Goal: Task Accomplishment & Management: Manage account settings

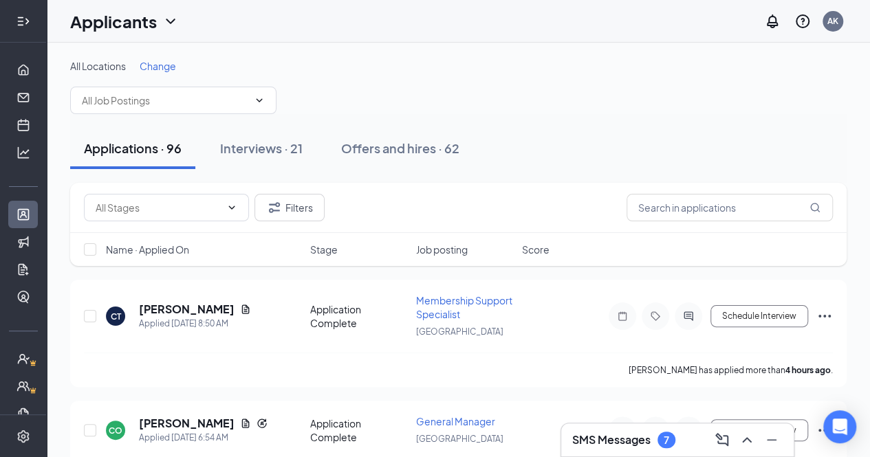
click at [21, 8] on div at bounding box center [24, 22] width 28 height 28
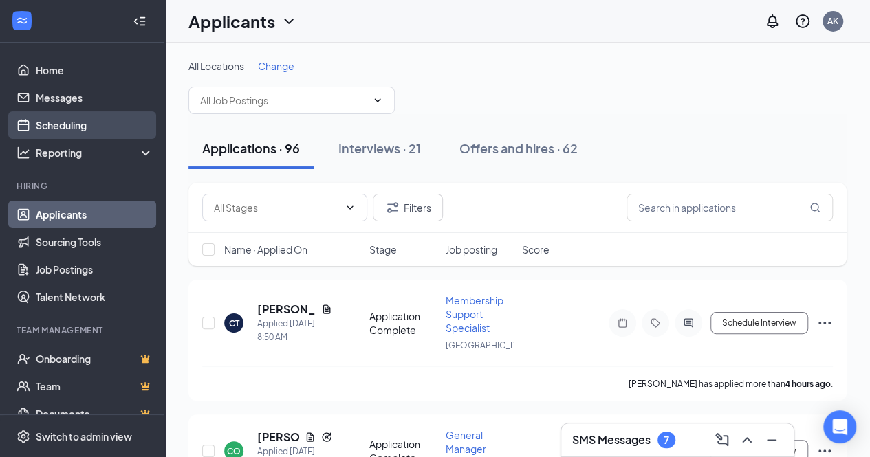
click at [66, 133] on link "Scheduling" at bounding box center [95, 125] width 118 height 28
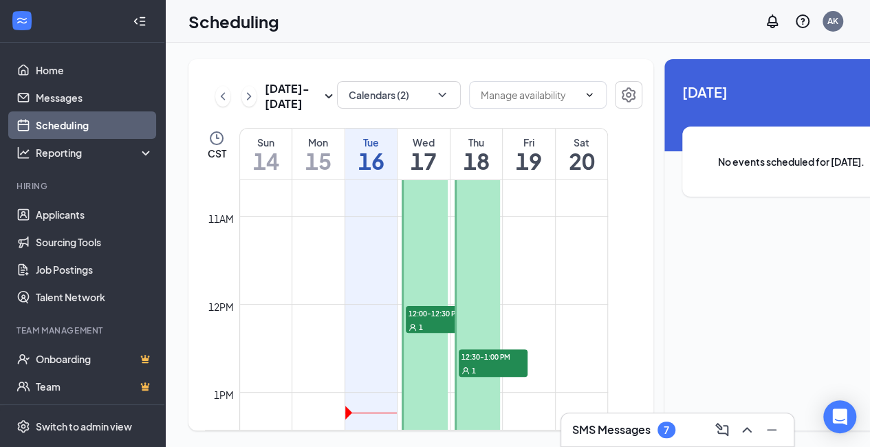
scroll to position [940, 0]
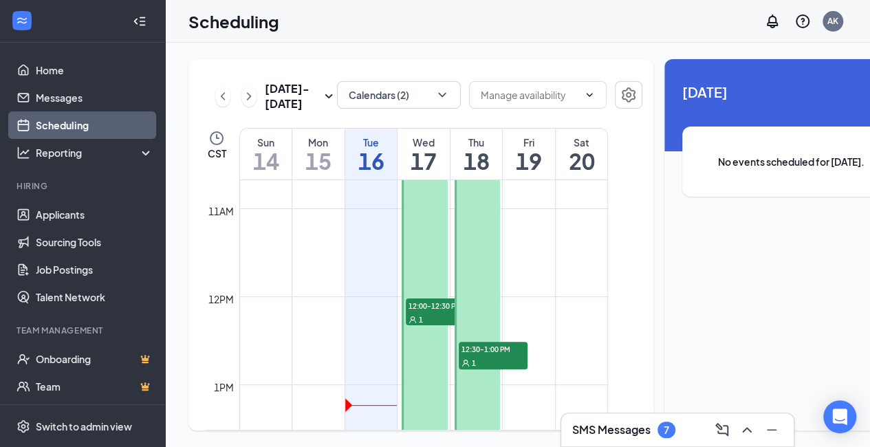
click at [442, 312] on span "12:00-12:30 PM" at bounding box center [440, 305] width 69 height 14
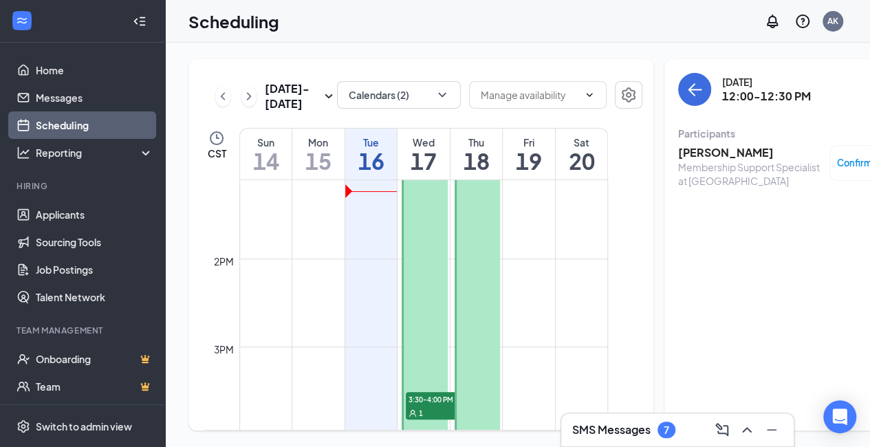
scroll to position [1274, 0]
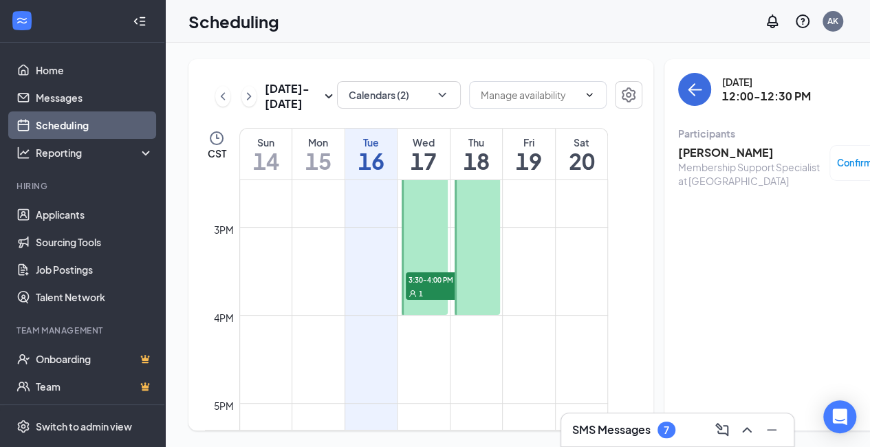
click at [436, 286] on span "3:30-4:00 PM" at bounding box center [440, 279] width 69 height 14
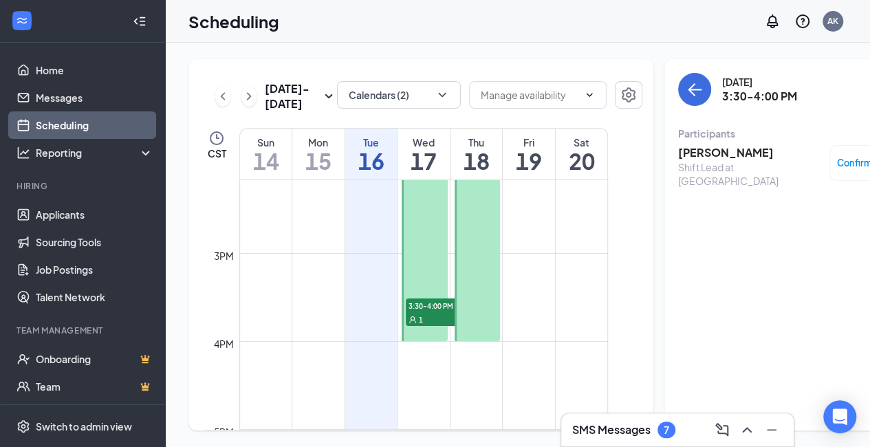
scroll to position [1246, 0]
click at [598, 425] on h3 "SMS Messages" at bounding box center [611, 429] width 78 height 15
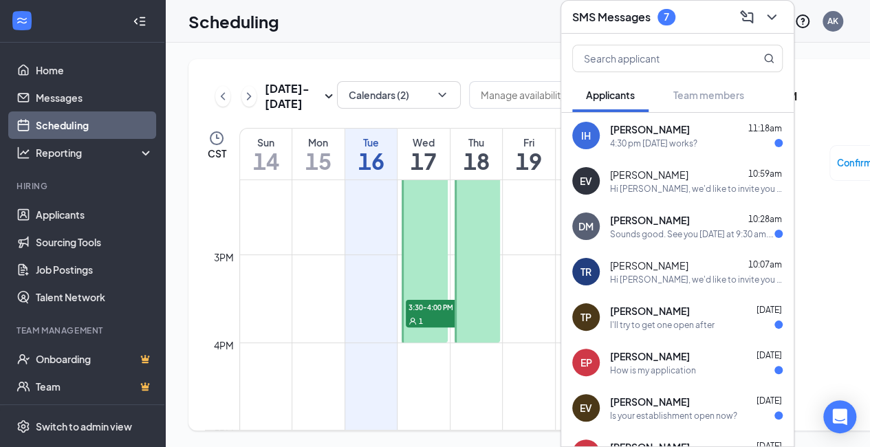
click at [663, 144] on div "IH [PERSON_NAME] 11:18am 4:30 pm [DATE] works?" at bounding box center [677, 135] width 232 height 45
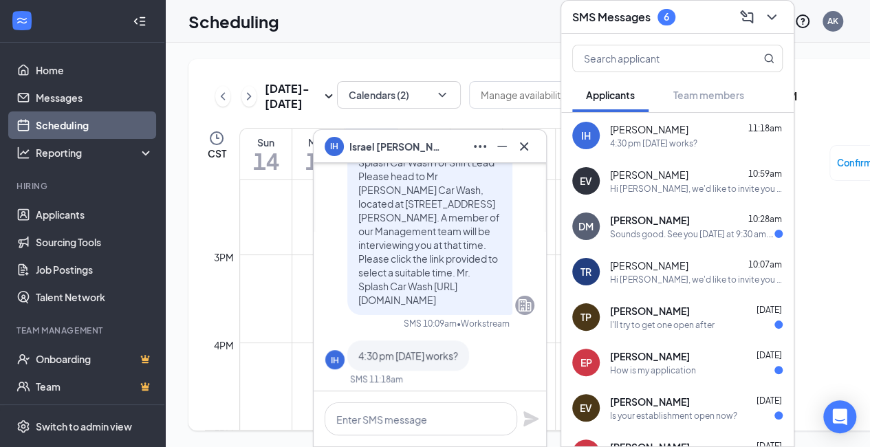
scroll to position [0, 0]
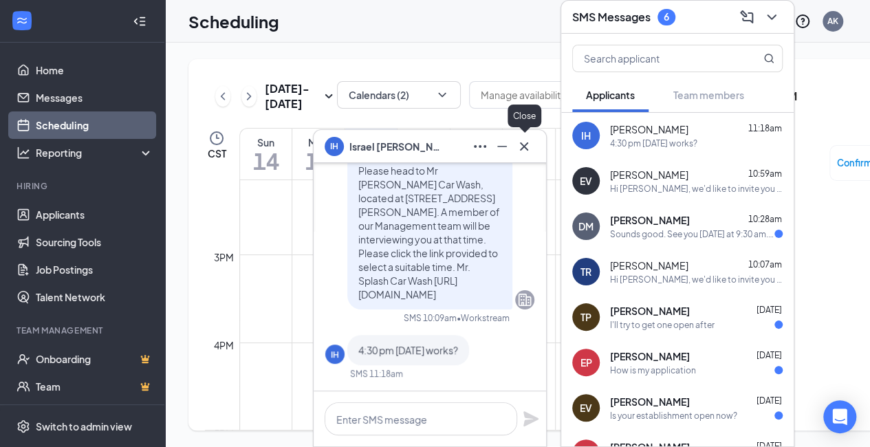
click at [519, 145] on icon "Cross" at bounding box center [524, 146] width 17 height 17
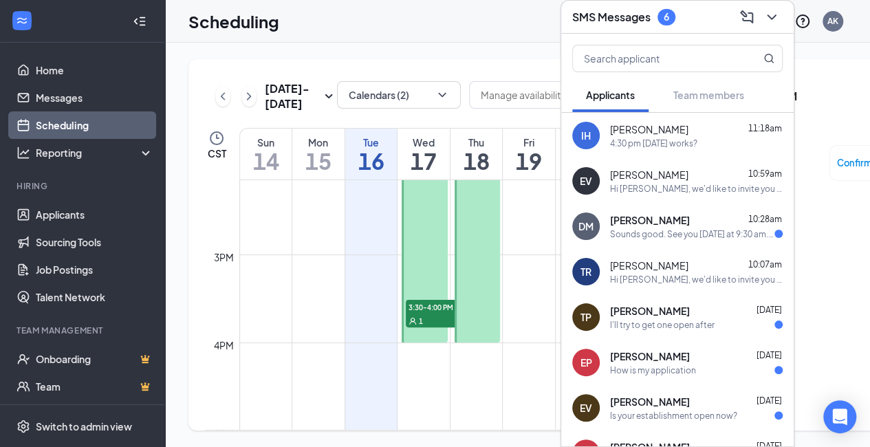
click at [518, 276] on td at bounding box center [423, 265] width 369 height 22
click at [422, 326] on span "1" at bounding box center [421, 321] width 4 height 10
click at [780, 6] on button at bounding box center [772, 17] width 22 height 22
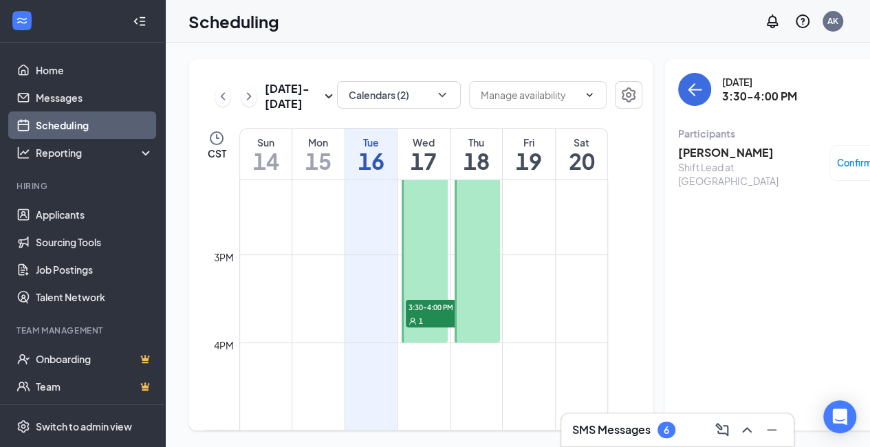
click at [429, 314] on span "3:30-4:00 PM" at bounding box center [440, 307] width 69 height 14
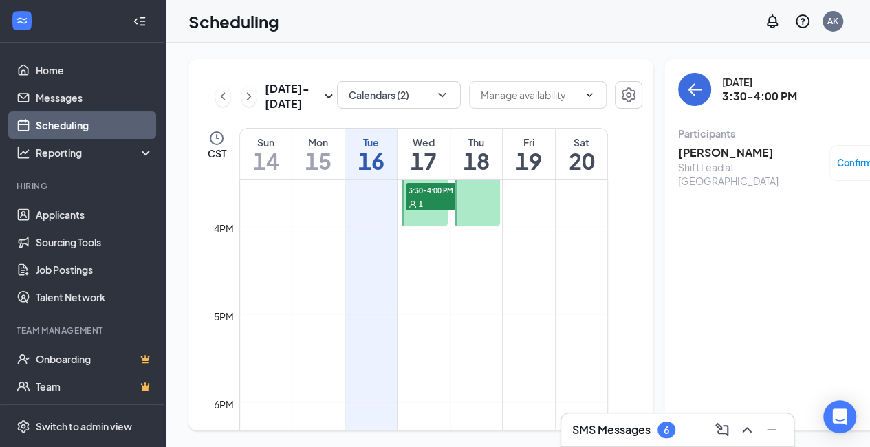
scroll to position [1364, 0]
click at [430, 196] on span "3:30-4:00 PM" at bounding box center [440, 189] width 69 height 14
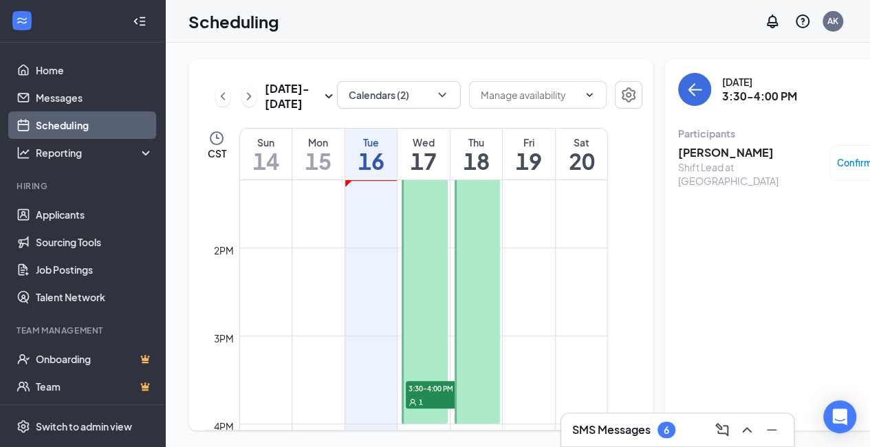
scroll to position [1164, 0]
click at [618, 435] on h3 "SMS Messages" at bounding box center [611, 429] width 78 height 15
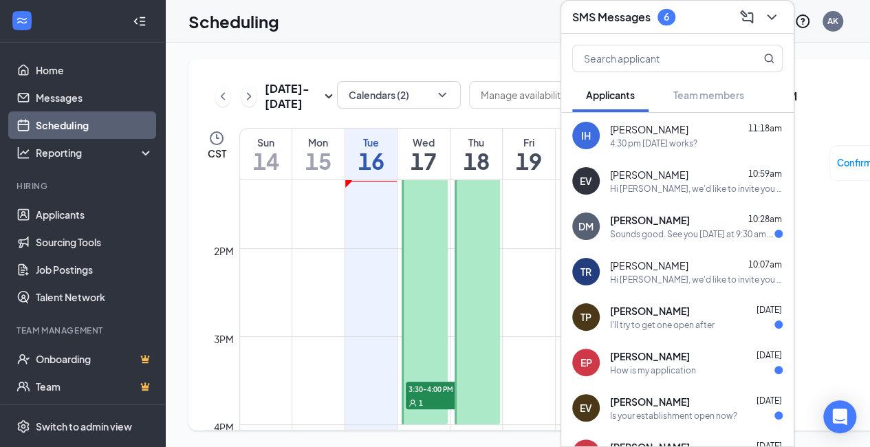
click at [641, 122] on span "[PERSON_NAME]" at bounding box center [649, 129] width 78 height 14
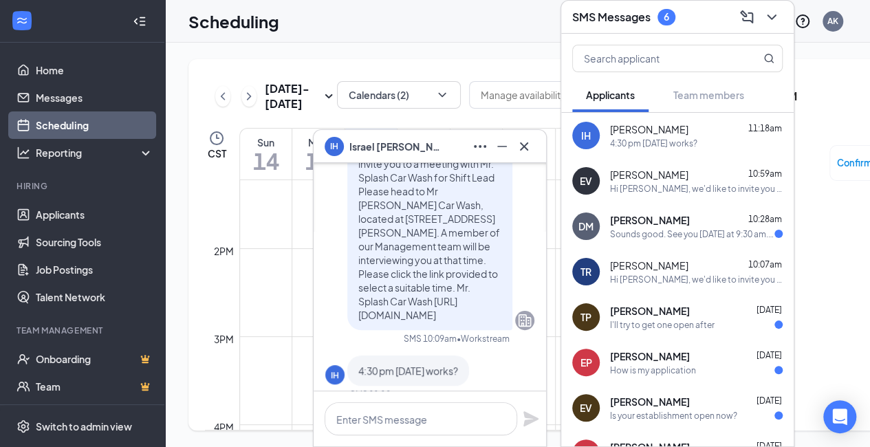
scroll to position [0, 0]
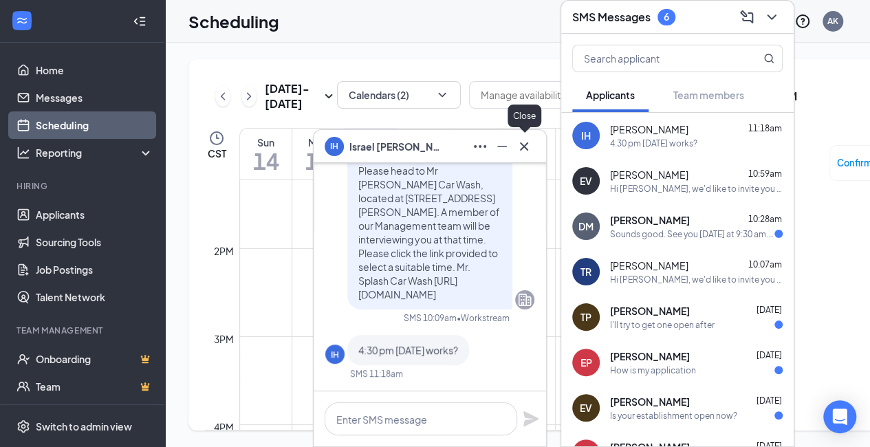
click at [521, 151] on icon "Cross" at bounding box center [524, 146] width 17 height 17
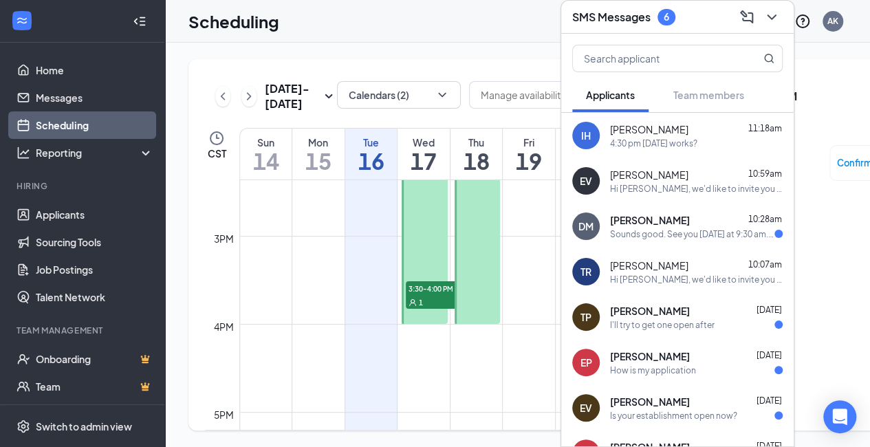
scroll to position [1274, 0]
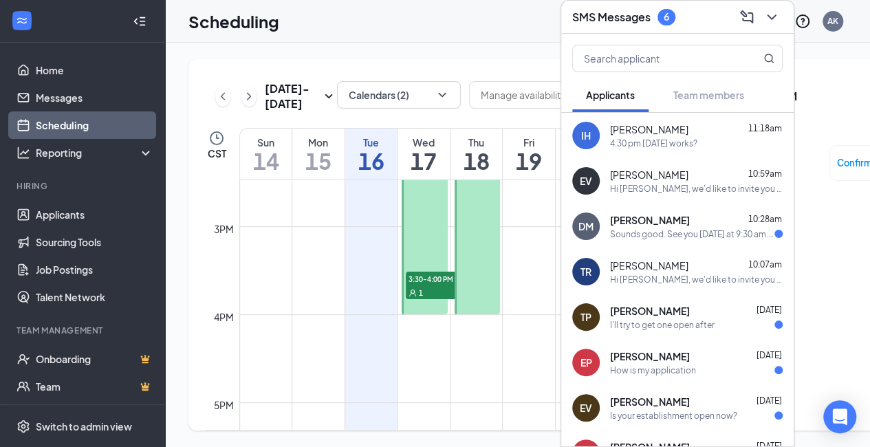
click at [438, 299] on div "1" at bounding box center [440, 292] width 69 height 14
click at [772, 9] on icon "ChevronDown" at bounding box center [771, 17] width 17 height 17
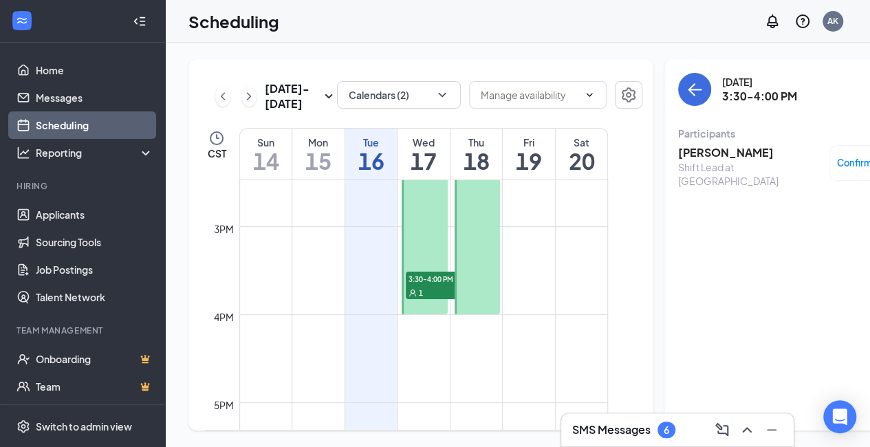
click at [422, 299] on div "1" at bounding box center [440, 292] width 69 height 14
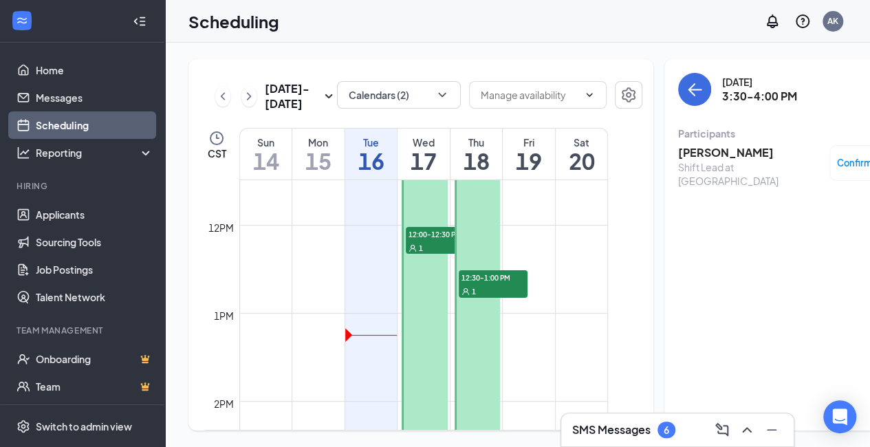
scroll to position [1001, 0]
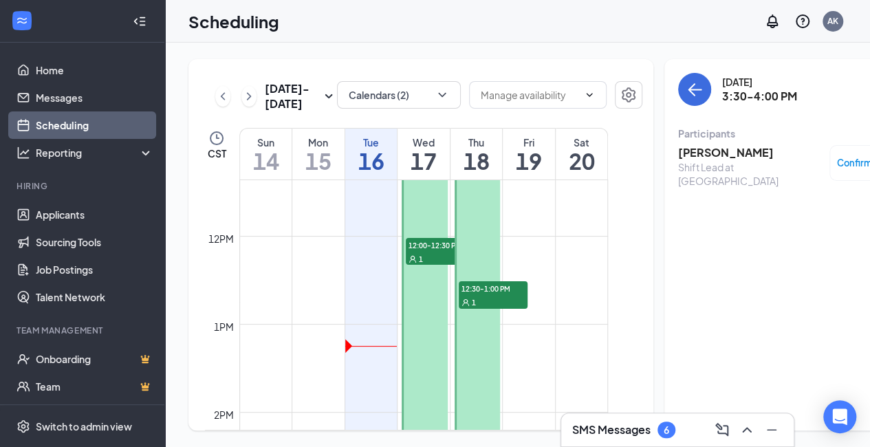
click at [426, 265] on div "1" at bounding box center [440, 259] width 69 height 14
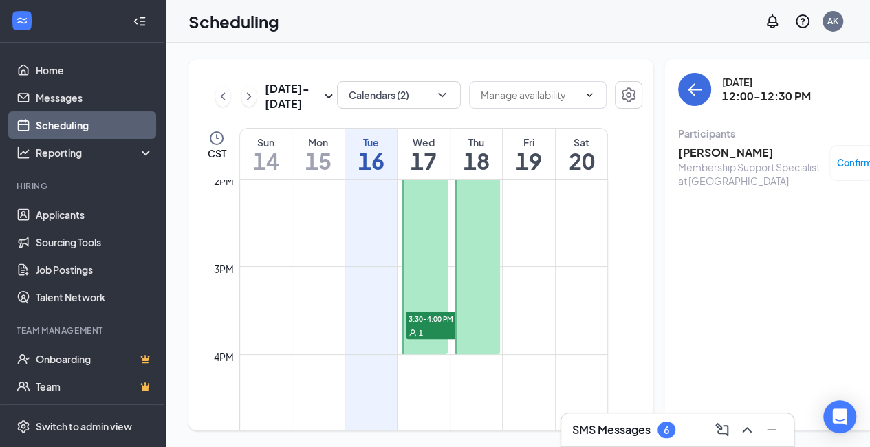
scroll to position [1241, 0]
click at [424, 318] on span "3:30-4:00 PM" at bounding box center [440, 312] width 69 height 14
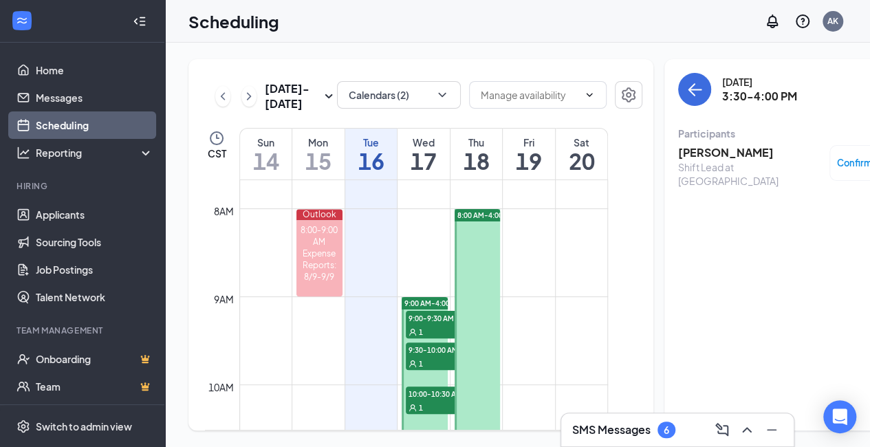
scroll to position [675, 0]
click at [416, 325] on span "9:00-9:30 AM" at bounding box center [440, 319] width 69 height 14
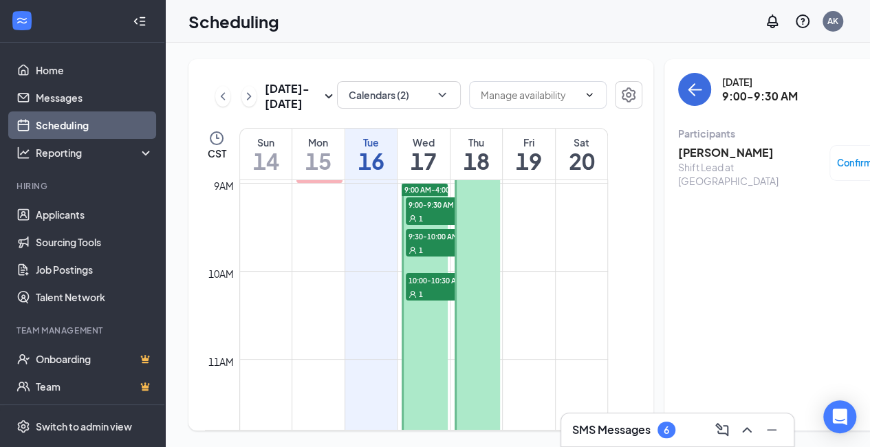
scroll to position [790, 0]
click at [429, 256] on div "1" at bounding box center [440, 249] width 69 height 14
click at [433, 300] on div "1" at bounding box center [440, 293] width 69 height 14
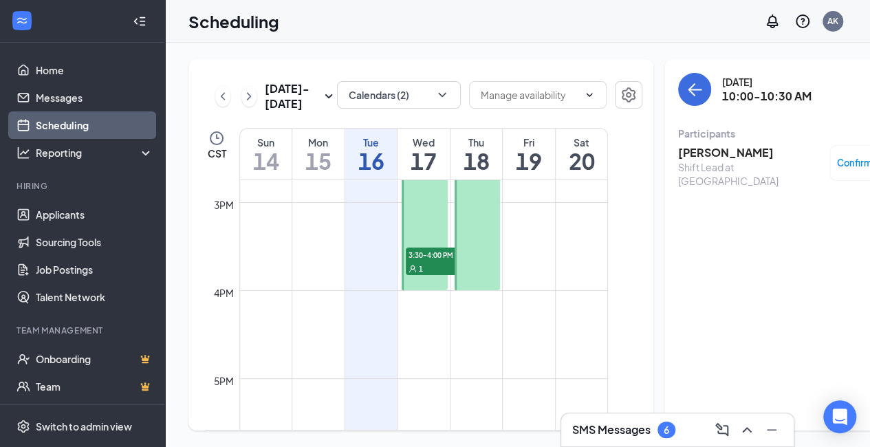
scroll to position [1300, 0]
click at [430, 259] on span "3:30-4:00 PM" at bounding box center [440, 252] width 69 height 14
click at [685, 423] on div "SMS Messages 6" at bounding box center [677, 430] width 210 height 22
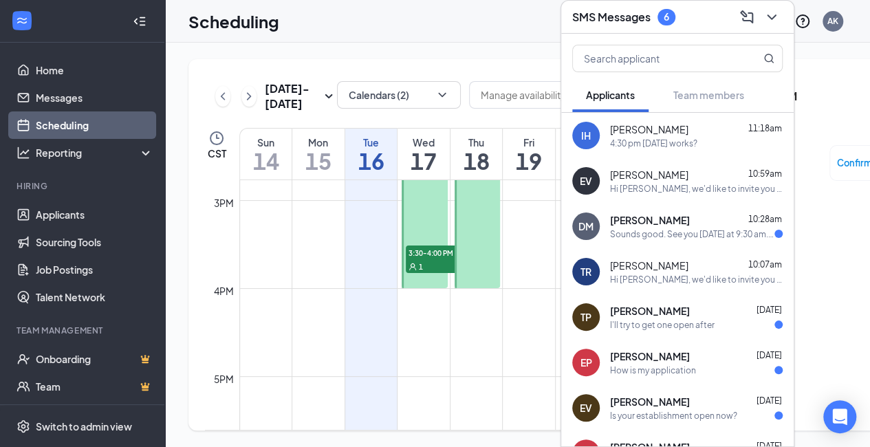
click at [767, 9] on icon "ChevronDown" at bounding box center [771, 17] width 17 height 17
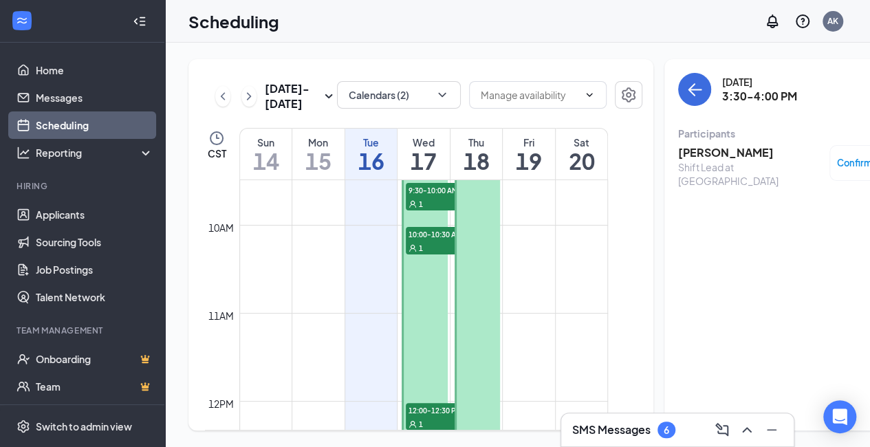
scroll to position [758, 0]
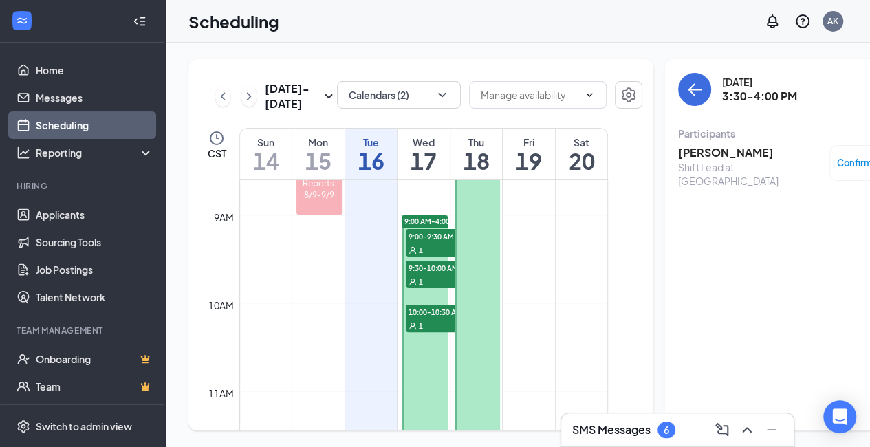
click at [424, 256] on div "1" at bounding box center [440, 250] width 69 height 14
